Goal: Find specific page/section: Find specific page/section

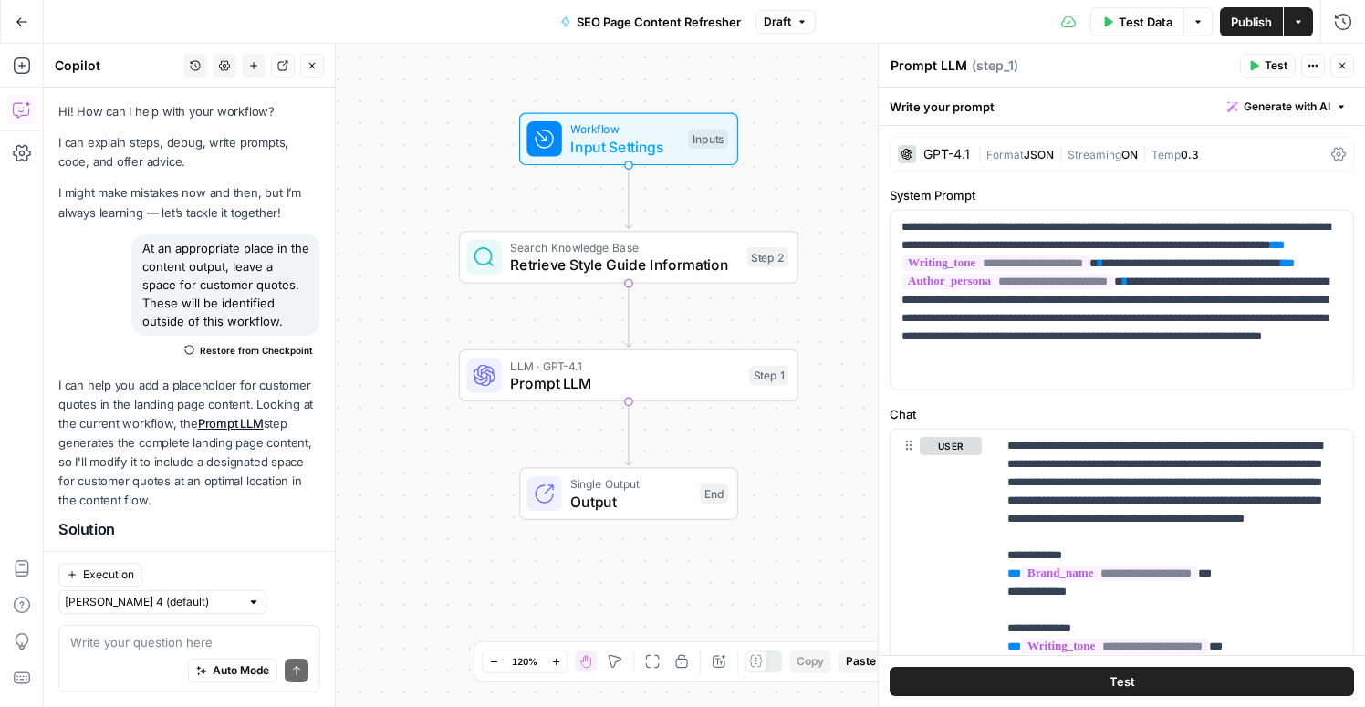
scroll to position [259, 0]
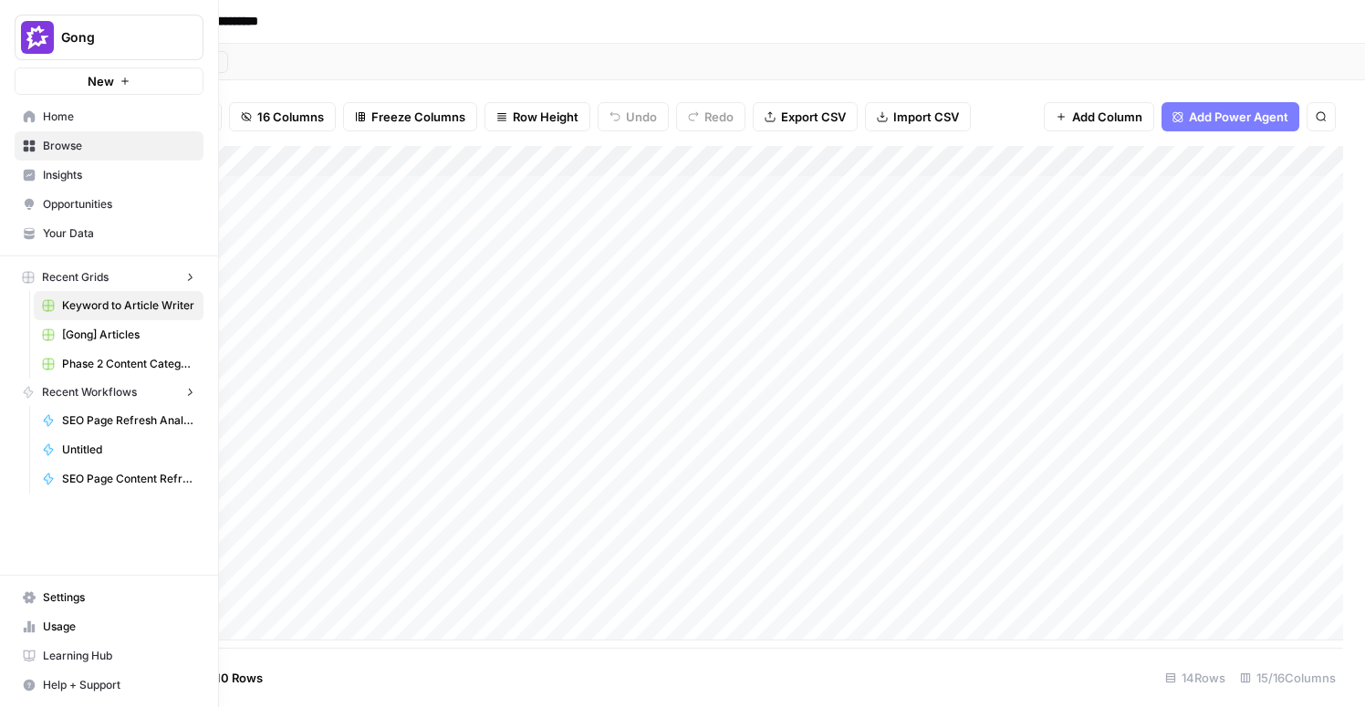
click at [24, 120] on icon at bounding box center [30, 116] width 12 height 12
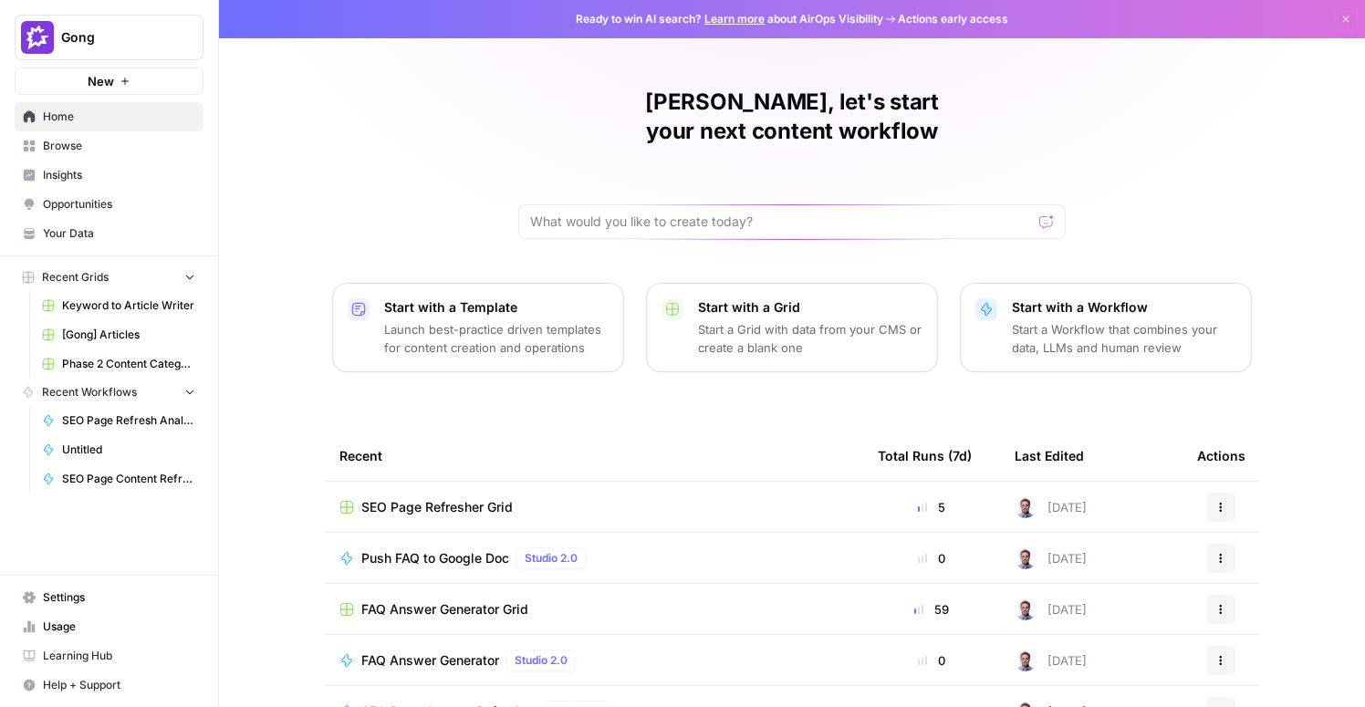
click at [62, 158] on link "Browse" at bounding box center [109, 145] width 189 height 29
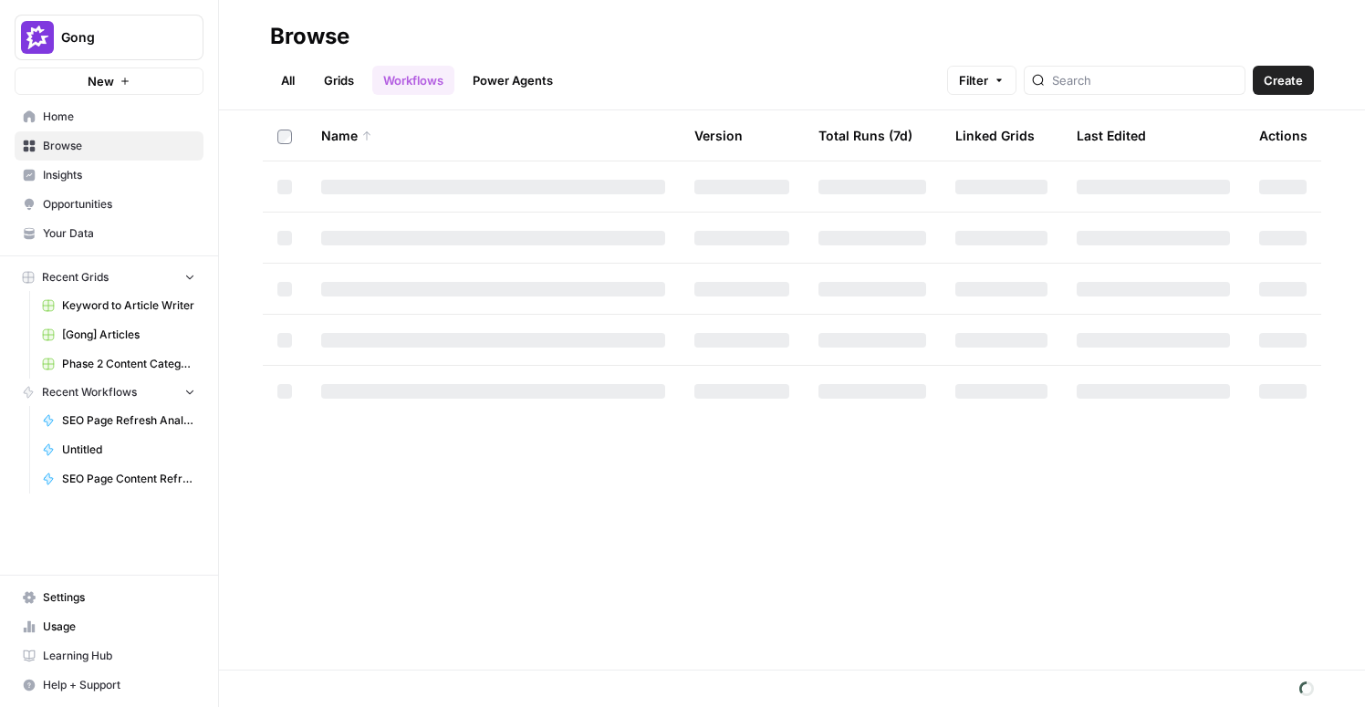
click at [356, 86] on link "Grids" at bounding box center [339, 80] width 52 height 29
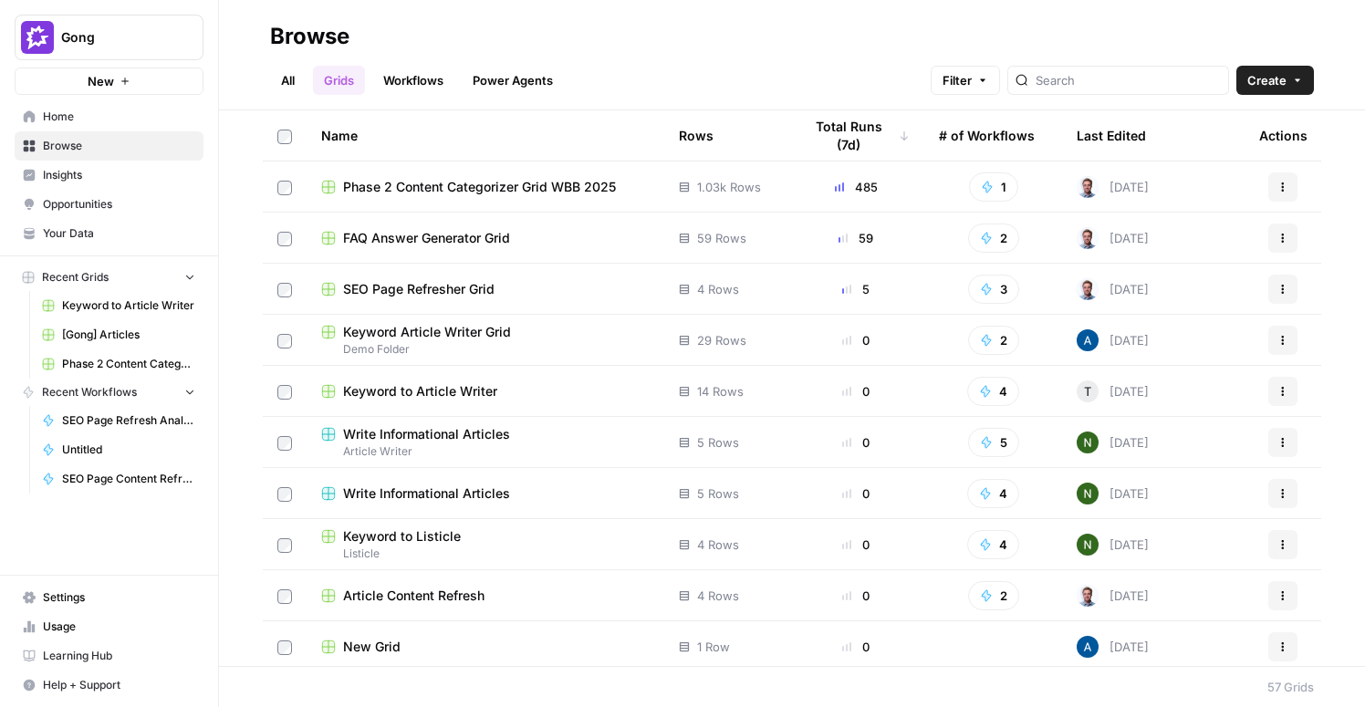
click at [459, 287] on span "SEO Page Refresher Grid" at bounding box center [418, 289] width 151 height 18
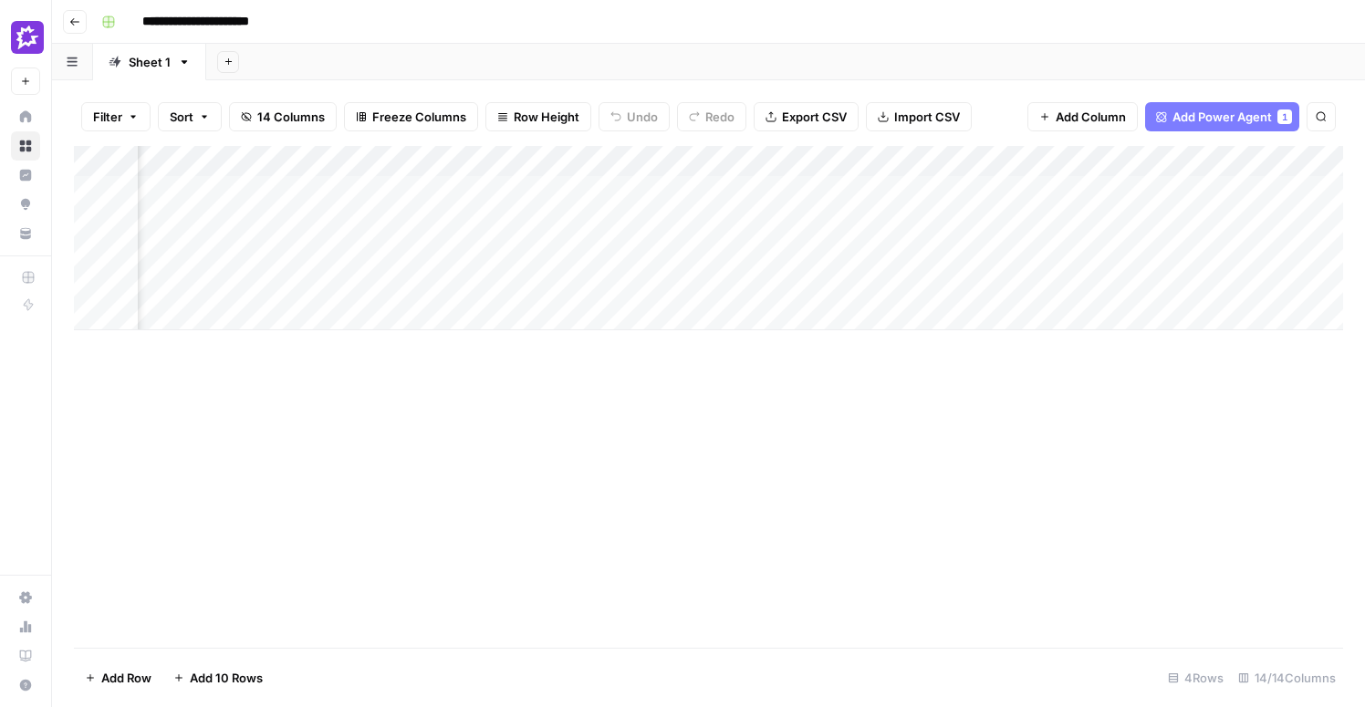
scroll to position [0, 1684]
click at [882, 192] on div "Add Column" at bounding box center [708, 238] width 1269 height 184
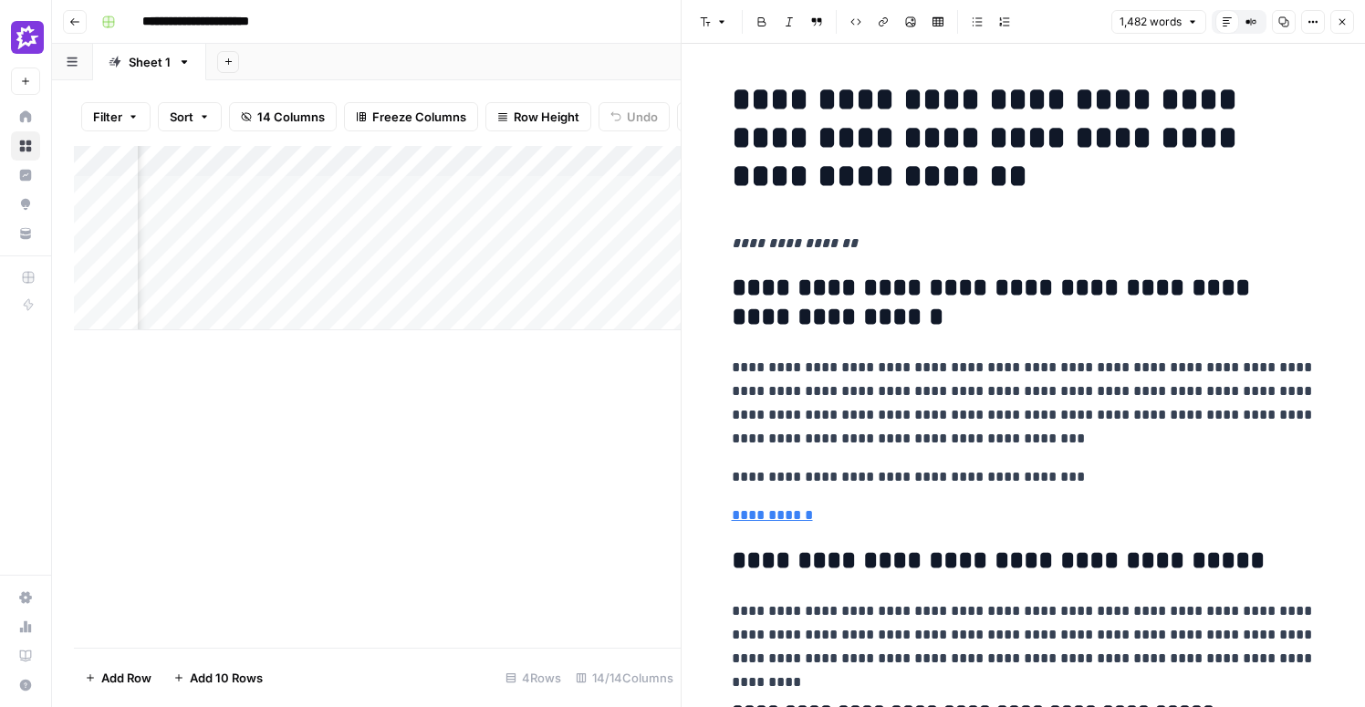
scroll to position [0, 1291]
